Goal: Task Accomplishment & Management: Use online tool/utility

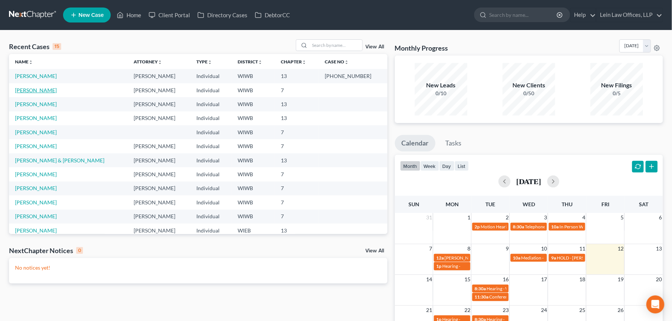
click at [26, 90] on link "[PERSON_NAME]" at bounding box center [36, 90] width 42 height 6
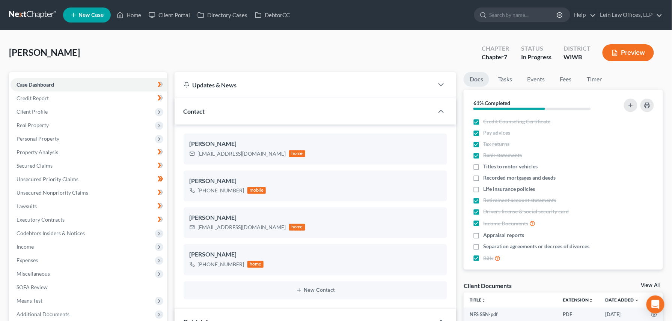
scroll to position [327, 0]
click at [32, 167] on span "Secured Claims" at bounding box center [35, 166] width 36 height 6
click at [126, 15] on link "Home" at bounding box center [129, 15] width 32 height 14
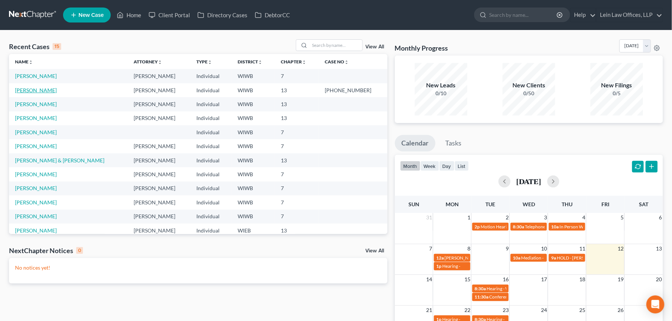
click at [24, 89] on link "[PERSON_NAME]" at bounding box center [36, 90] width 42 height 6
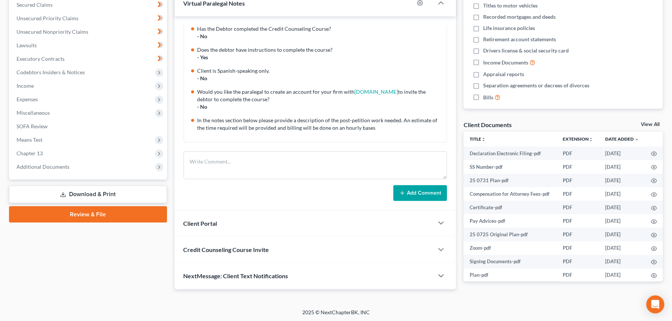
scroll to position [161, 0]
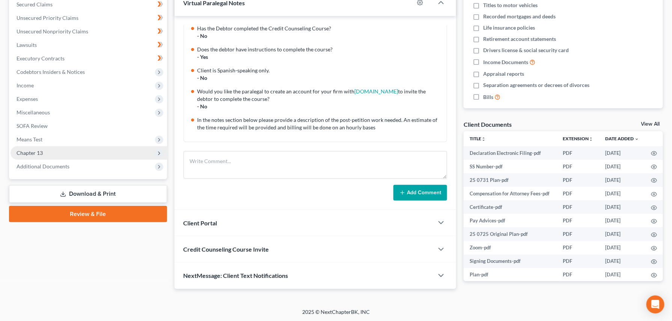
click at [36, 153] on span "Chapter 13" at bounding box center [30, 153] width 26 height 6
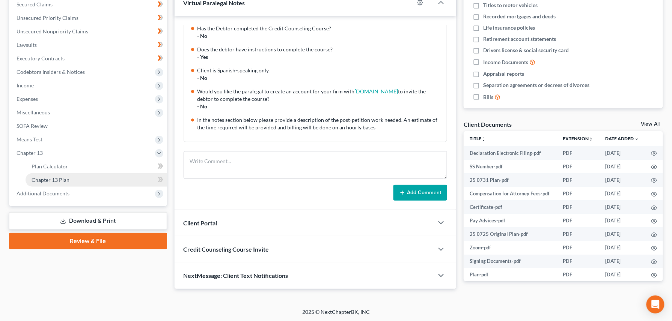
click at [75, 180] on link "Chapter 13 Plan" at bounding box center [96, 180] width 141 height 14
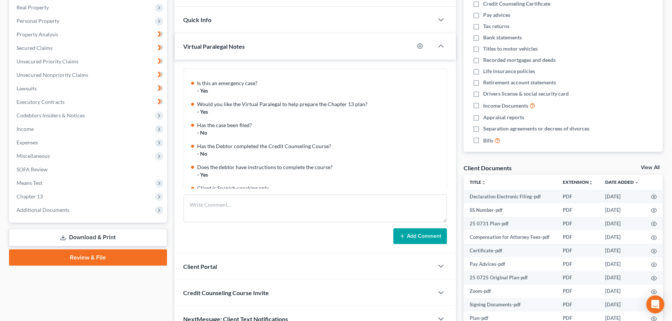
scroll to position [74, 0]
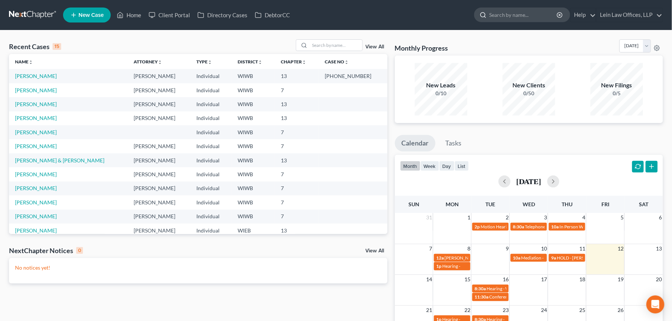
click at [492, 11] on input "search" at bounding box center [523, 15] width 69 height 14
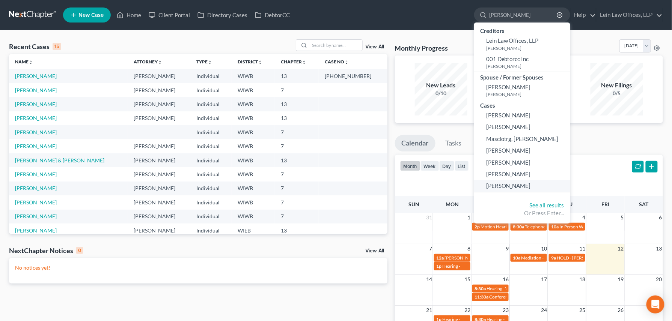
type input "[PERSON_NAME]"
click at [497, 187] on span "[PERSON_NAME]" at bounding box center [508, 185] width 45 height 7
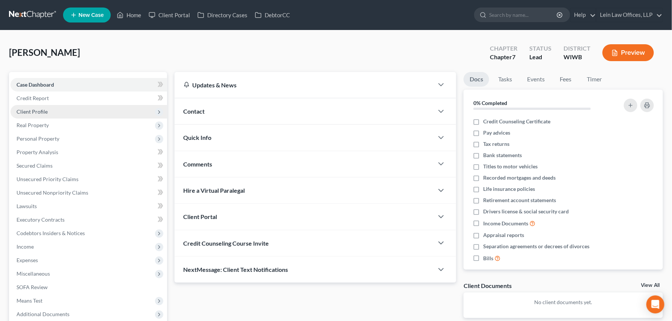
click at [27, 110] on span "Client Profile" at bounding box center [32, 111] width 31 height 6
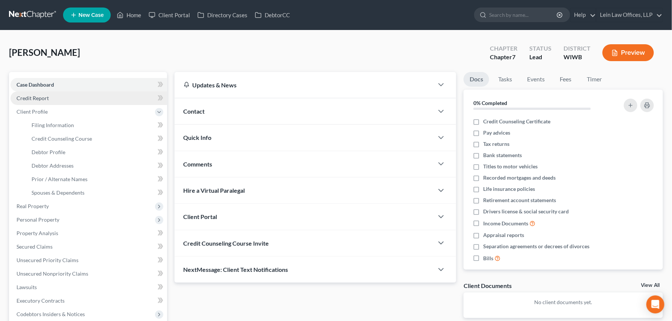
click at [29, 95] on span "Credit Report" at bounding box center [33, 98] width 32 height 6
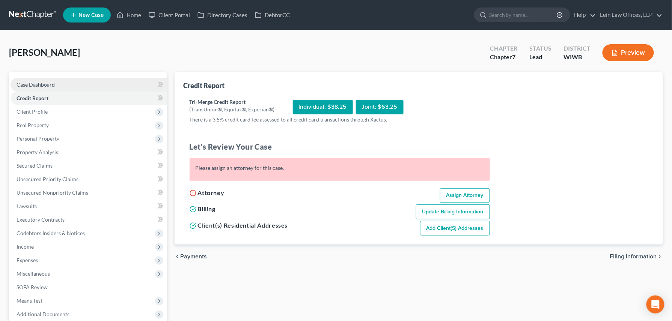
click at [33, 83] on span "Case Dashboard" at bounding box center [36, 84] width 38 height 6
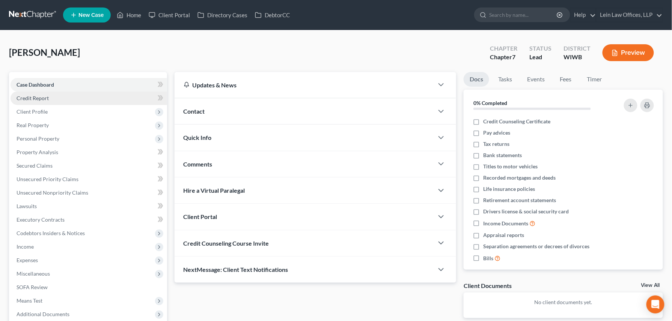
click at [44, 99] on span "Credit Report" at bounding box center [33, 98] width 32 height 6
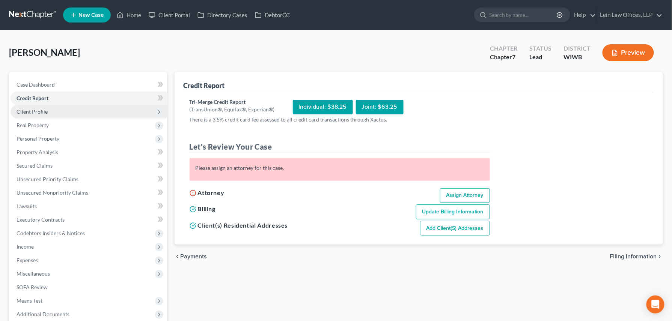
click at [43, 111] on span "Client Profile" at bounding box center [32, 111] width 31 height 6
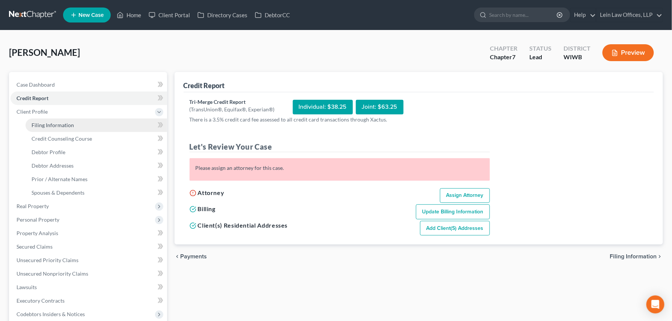
click at [44, 125] on span "Filing Information" at bounding box center [53, 125] width 42 height 6
select select "1"
select select "0"
select select "52"
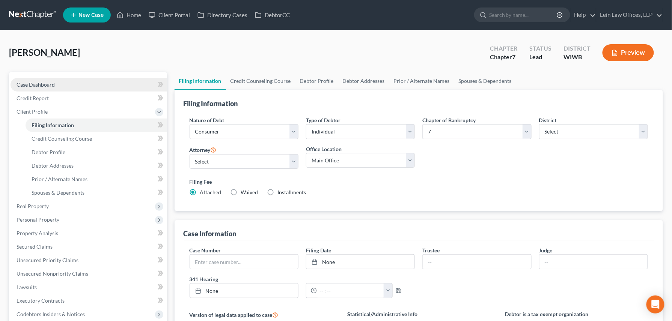
click at [30, 87] on link "Case Dashboard" at bounding box center [89, 85] width 157 height 14
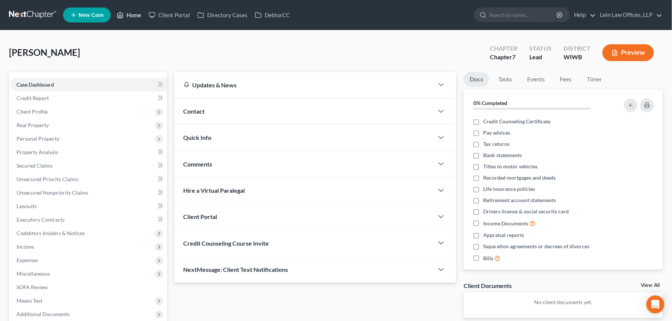
click at [132, 14] on link "Home" at bounding box center [129, 15] width 32 height 14
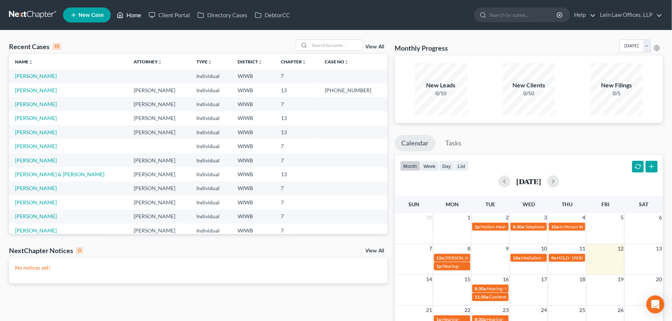
click at [135, 14] on link "Home" at bounding box center [129, 15] width 32 height 14
click at [497, 16] on input "search" at bounding box center [523, 15] width 69 height 14
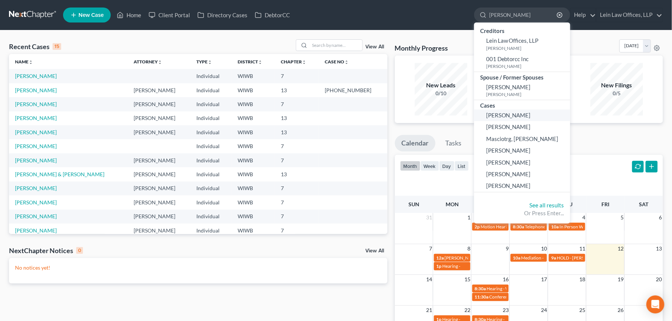
type input "[PERSON_NAME]"
click at [500, 116] on span "[PERSON_NAME]" at bounding box center [508, 115] width 45 height 7
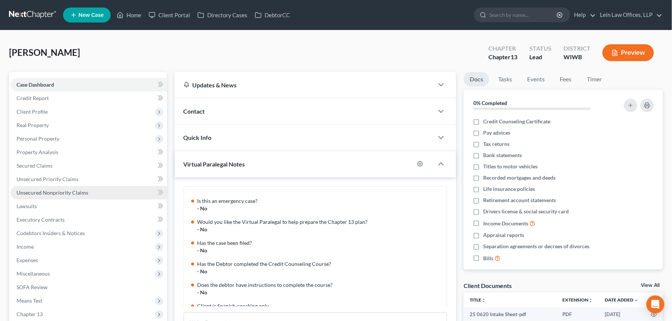
scroll to position [74, 0]
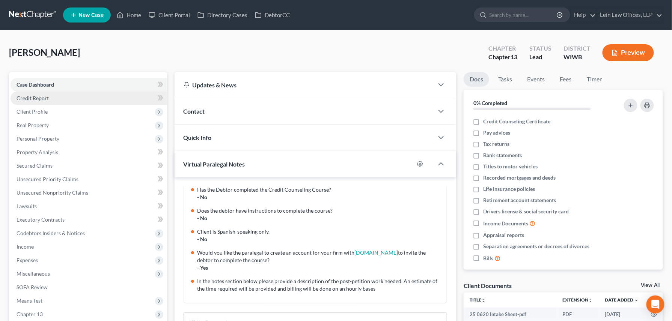
click at [41, 99] on span "Credit Report" at bounding box center [33, 98] width 32 height 6
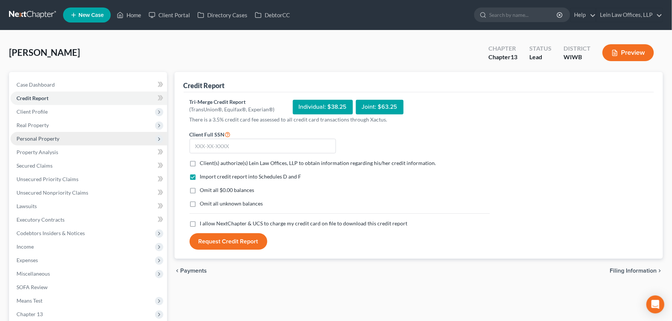
click at [41, 139] on span "Personal Property" at bounding box center [38, 138] width 43 height 6
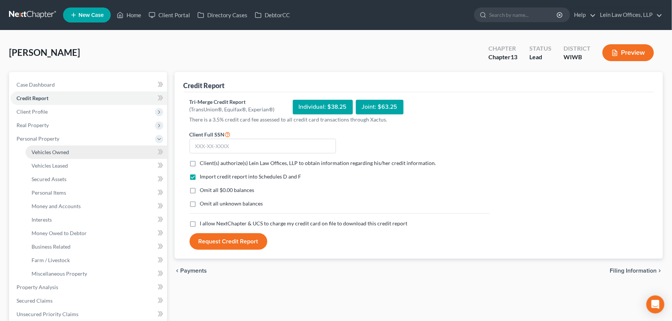
click at [50, 154] on span "Vehicles Owned" at bounding box center [51, 152] width 38 height 6
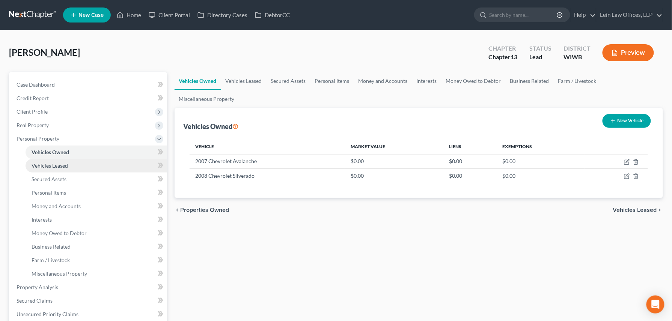
click at [56, 167] on span "Vehicles Leased" at bounding box center [50, 166] width 36 height 6
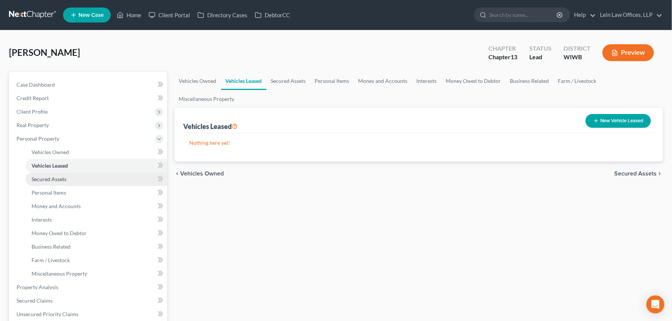
click at [56, 179] on span "Secured Assets" at bounding box center [49, 179] width 35 height 6
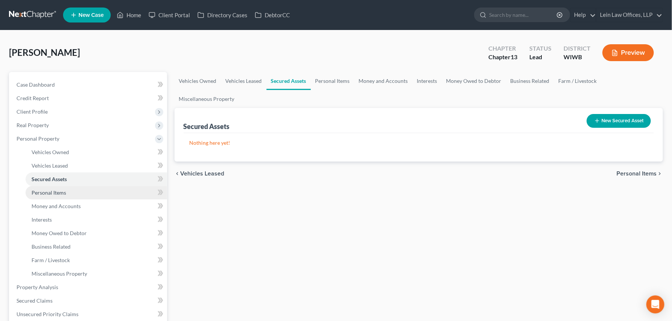
click at [60, 194] on span "Personal Items" at bounding box center [49, 193] width 35 height 6
